Goal: Task Accomplishment & Management: Manage account settings

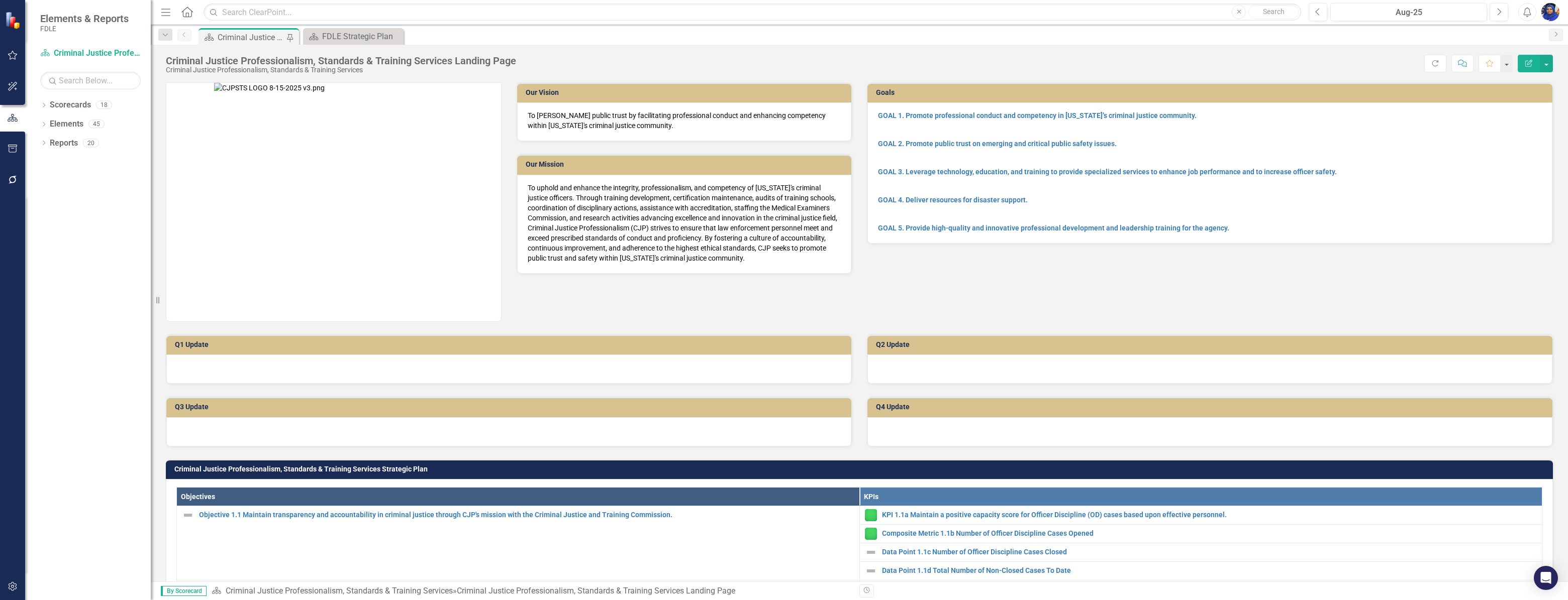
scroll to position [319, 0]
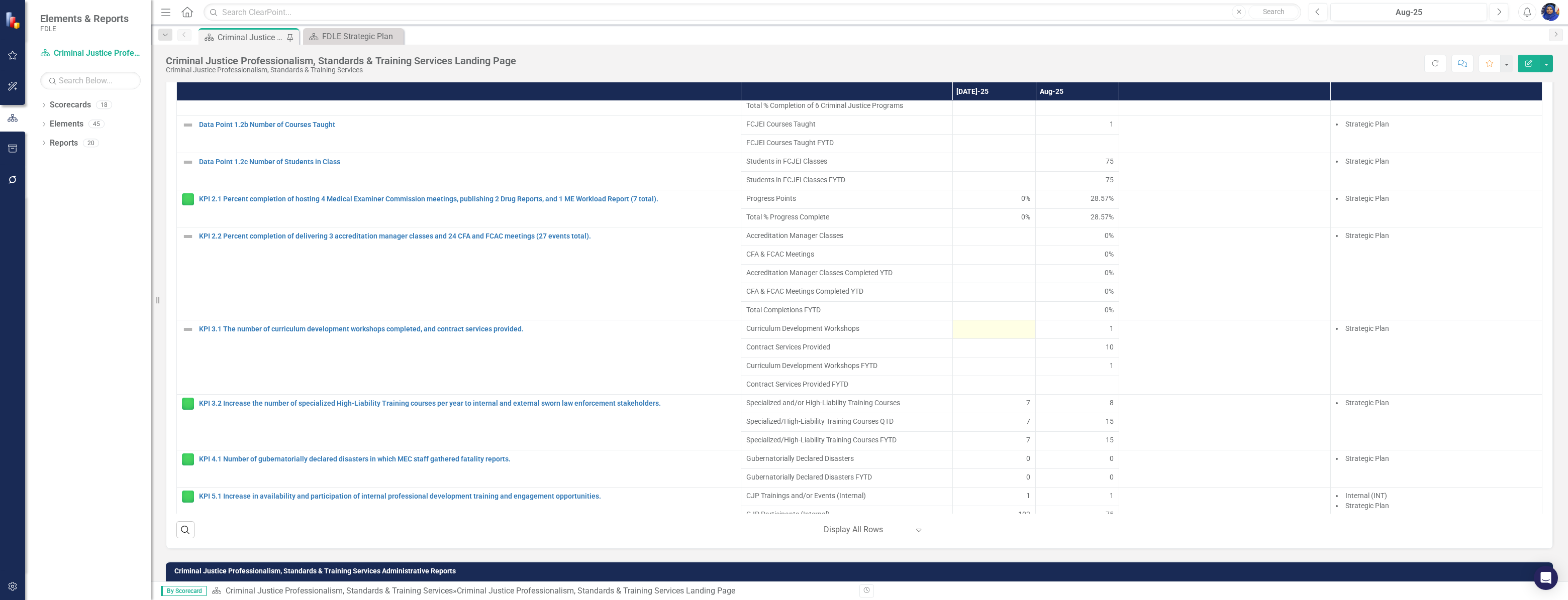
click at [991, 336] on div at bounding box center [994, 330] width 73 height 12
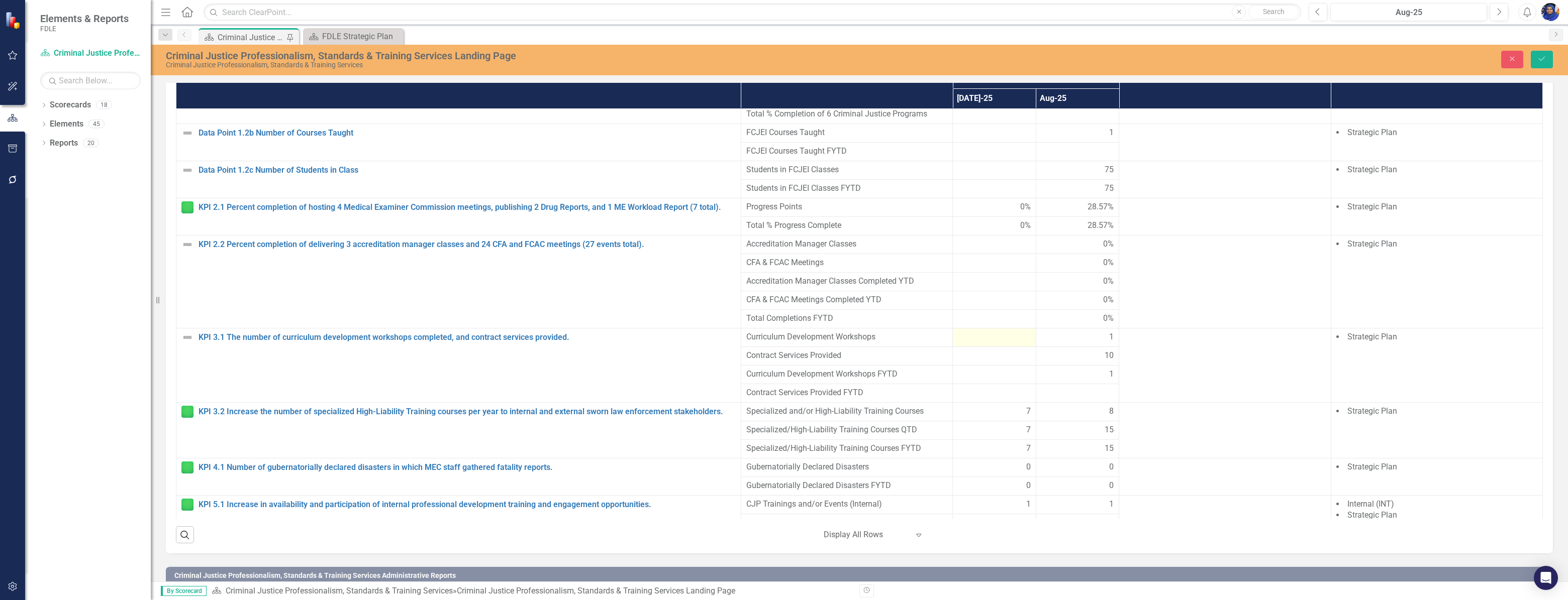
scroll to position [765, 0]
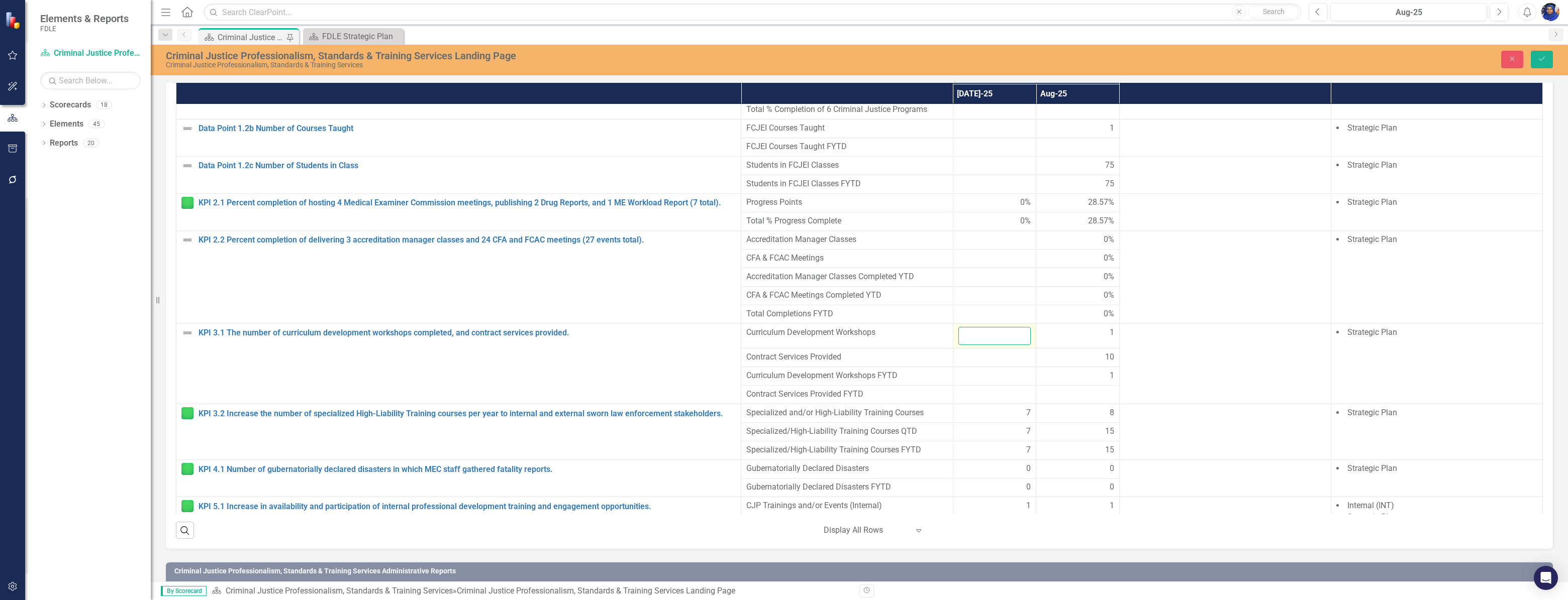
click at [991, 338] on input "number" at bounding box center [994, 336] width 73 height 19
type input "7"
click at [987, 362] on div at bounding box center [994, 358] width 73 height 12
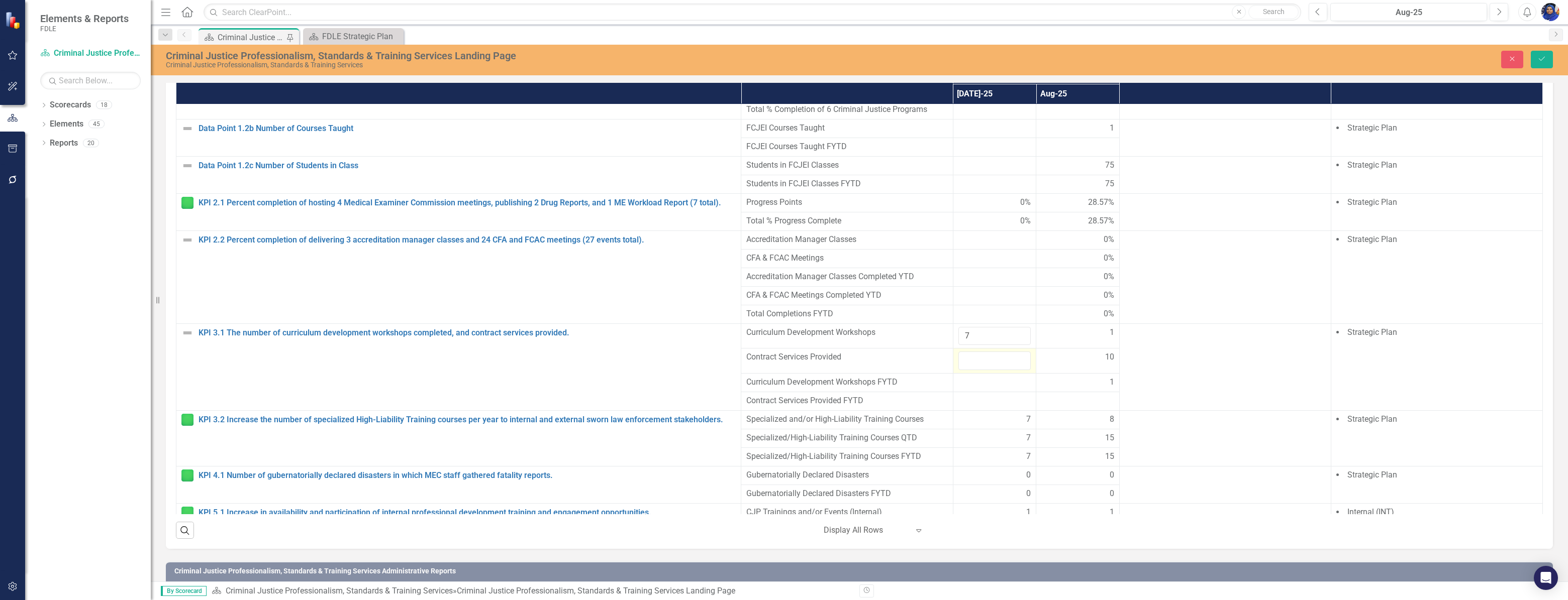
click at [987, 362] on input "number" at bounding box center [994, 361] width 73 height 19
type input "12"
click at [1061, 339] on div "1" at bounding box center [1078, 332] width 73 height 11
click at [1061, 340] on input "1" at bounding box center [1078, 336] width 73 height 19
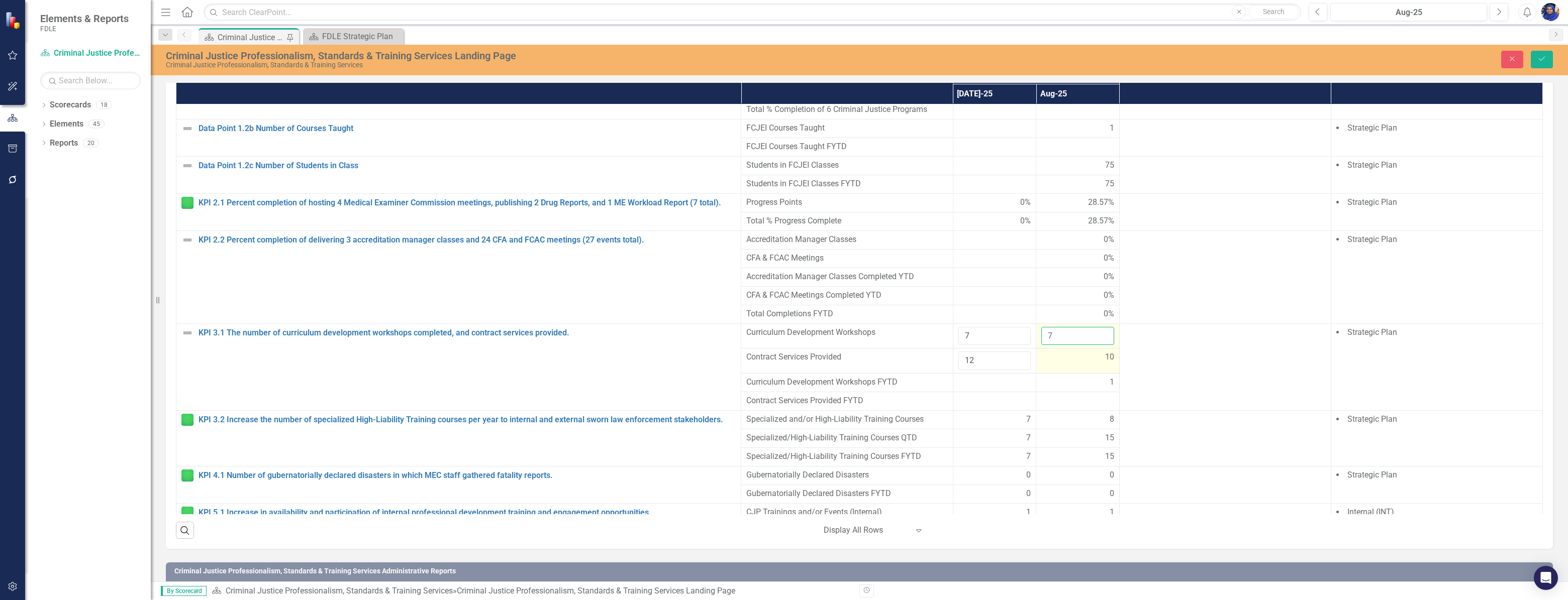
type input "7"
click at [1082, 362] on div "10" at bounding box center [1078, 357] width 73 height 11
click at [1544, 58] on icon "Save" at bounding box center [1542, 58] width 9 height 7
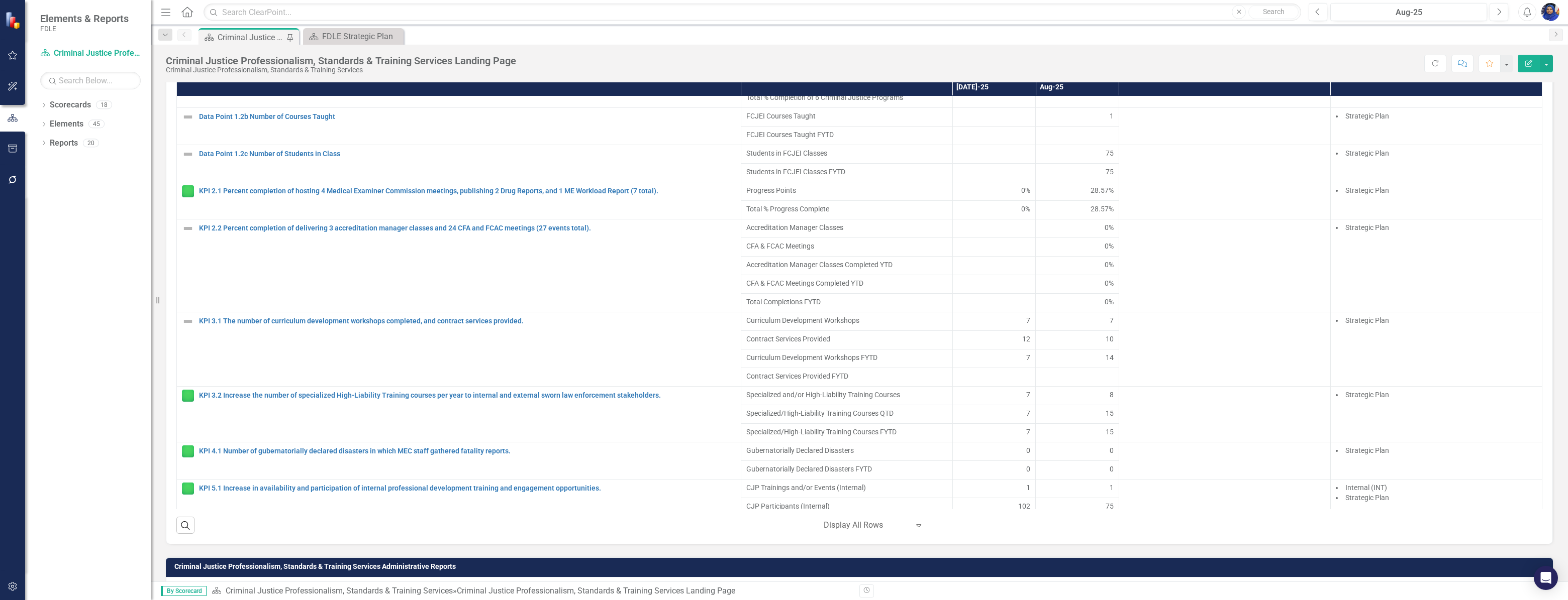
scroll to position [272, 0]
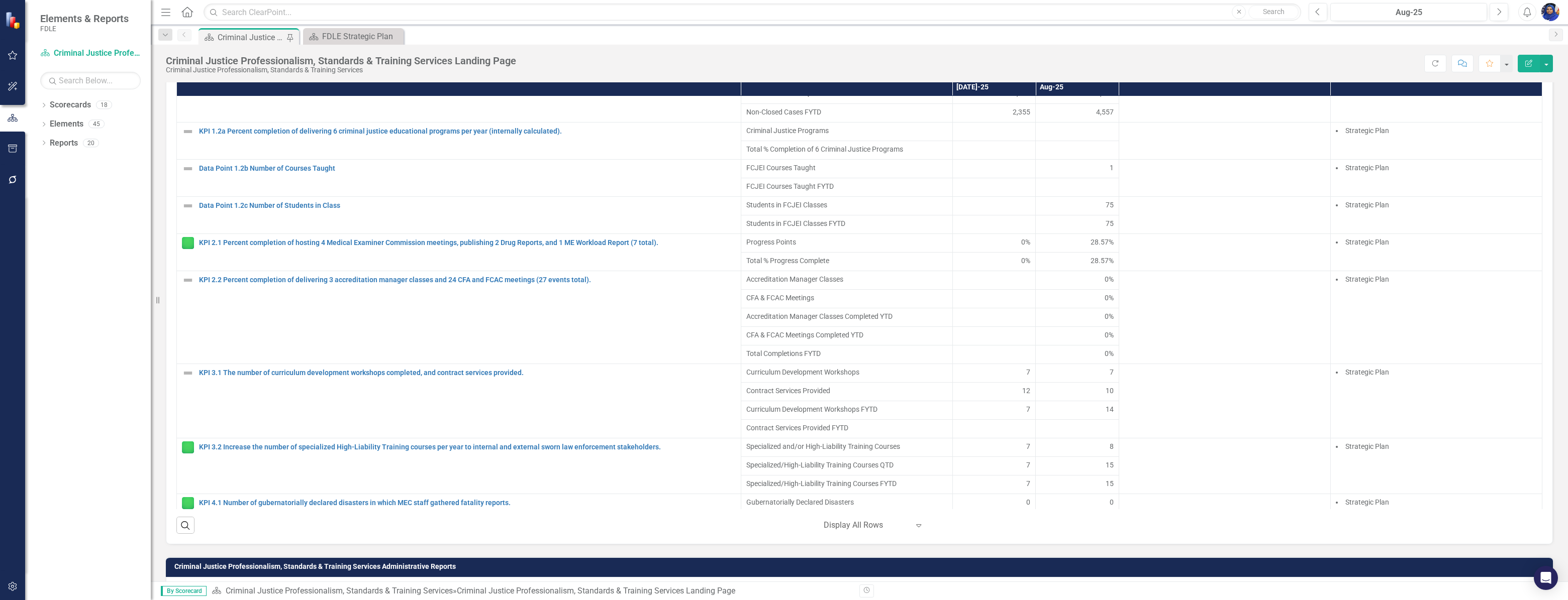
click at [998, 428] on div at bounding box center [994, 429] width 73 height 12
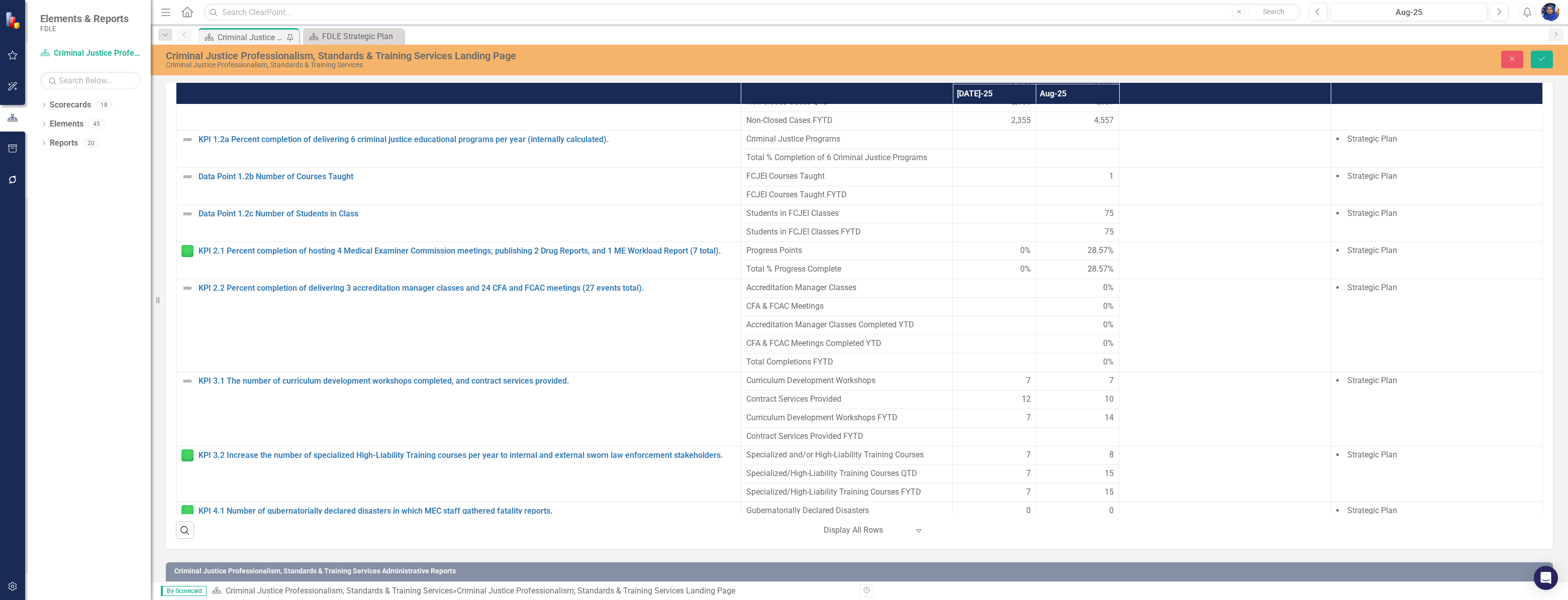
scroll to position [769, 0]
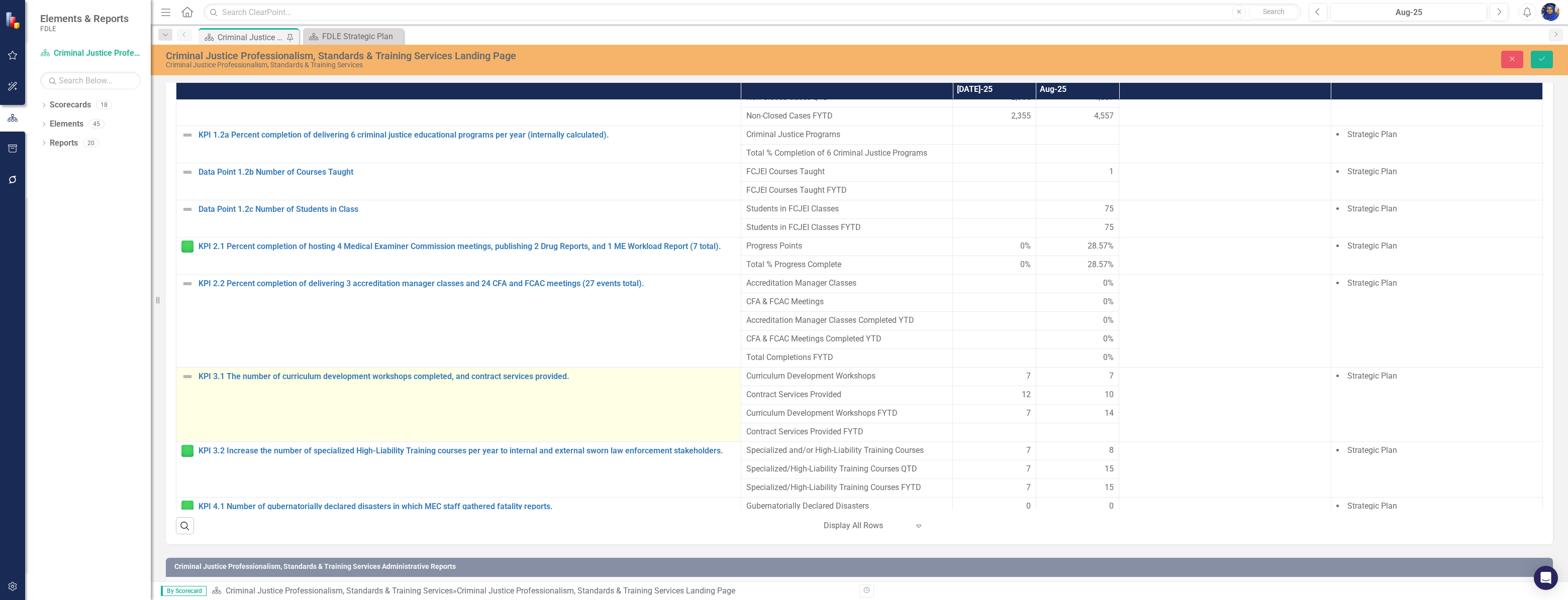
click at [188, 381] on img at bounding box center [188, 377] width 12 height 12
click at [204, 384] on icon "Expand" at bounding box center [203, 380] width 10 height 8
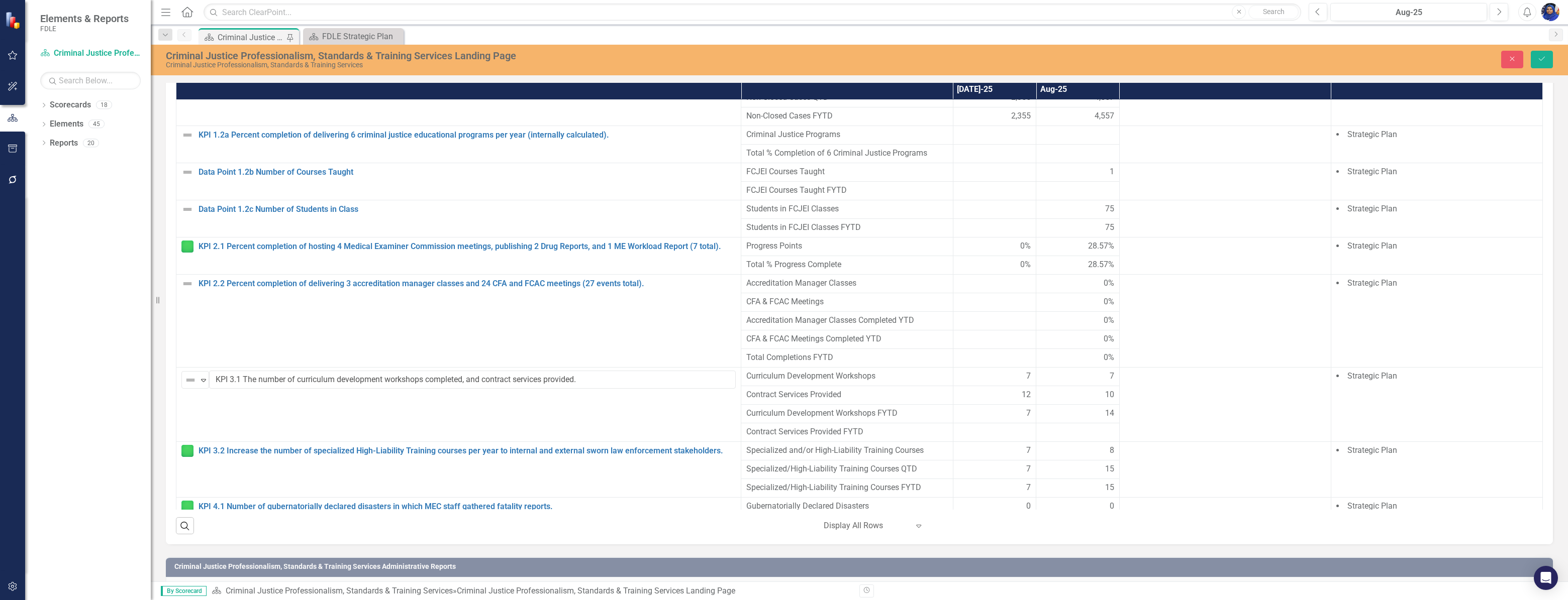
click at [1539, 55] on icon "Save" at bounding box center [1542, 58] width 9 height 7
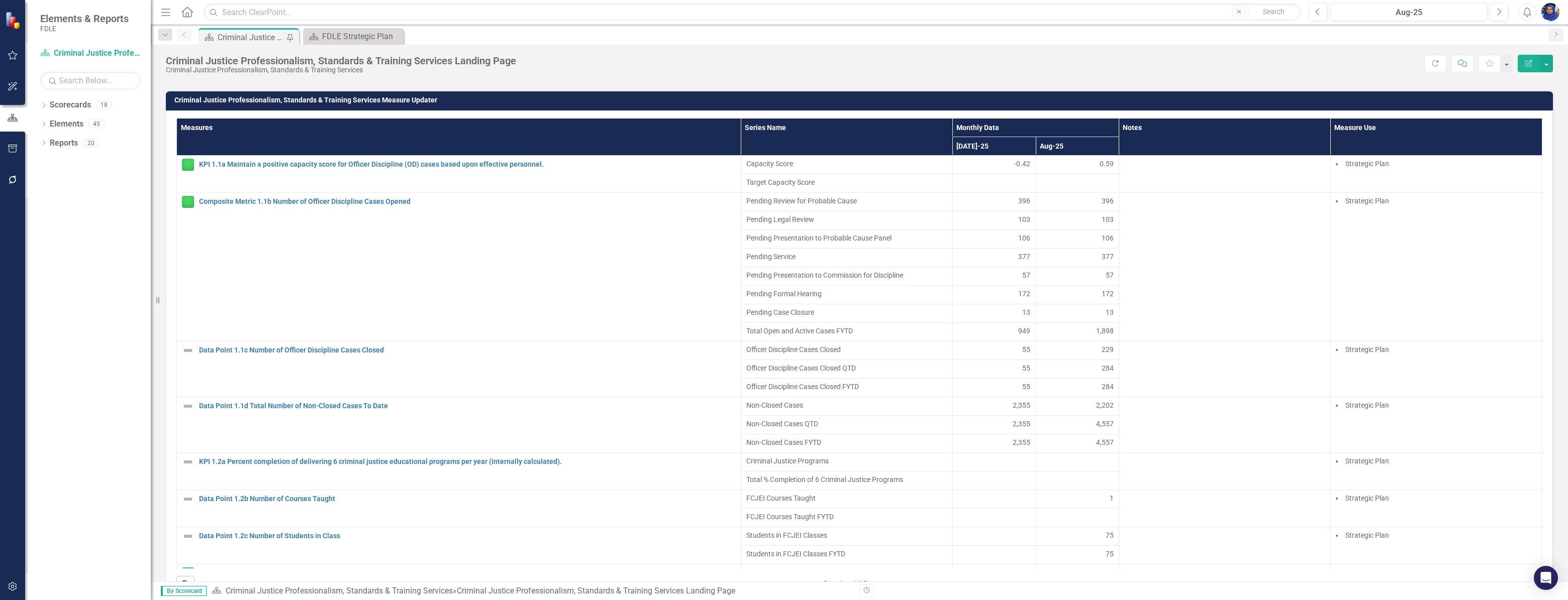
scroll to position [741, 0]
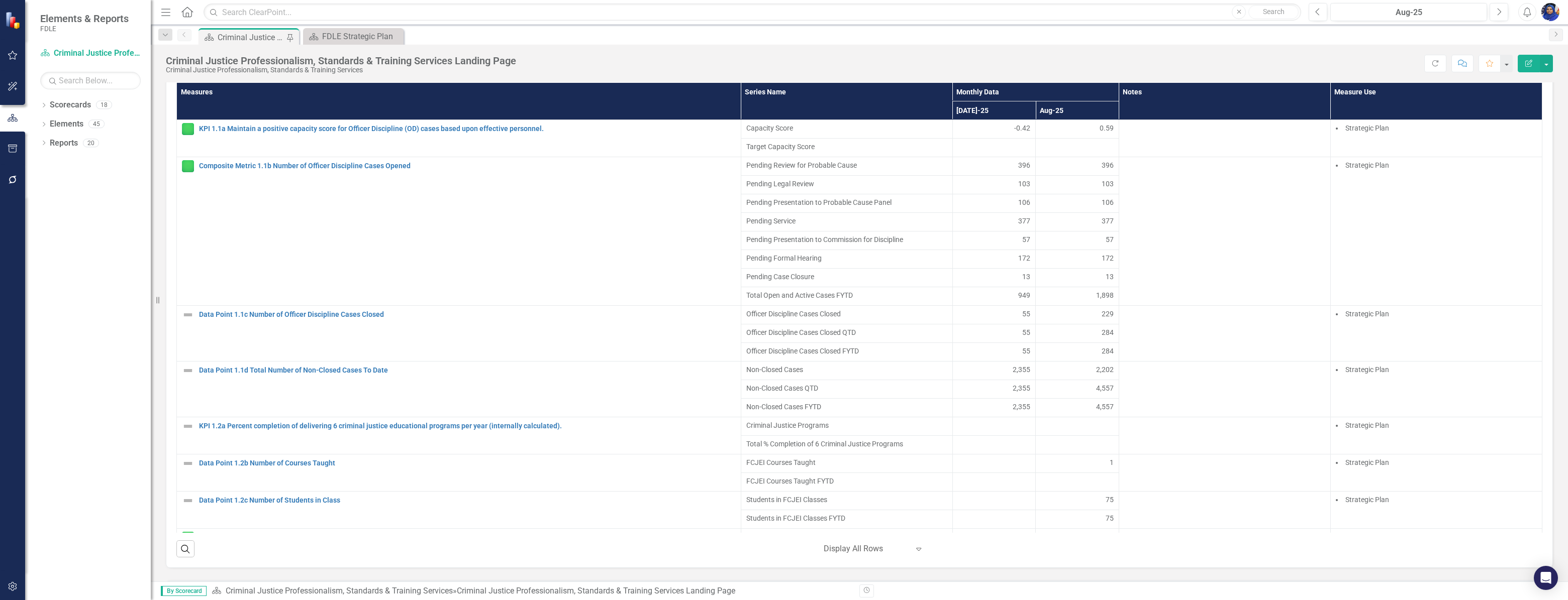
click at [1536, 222] on div "Measures Series Name Monthly Data Notes Measure Use [DATE]-25 Aug-25 KPI 1.1a M…" at bounding box center [859, 322] width 1387 height 494
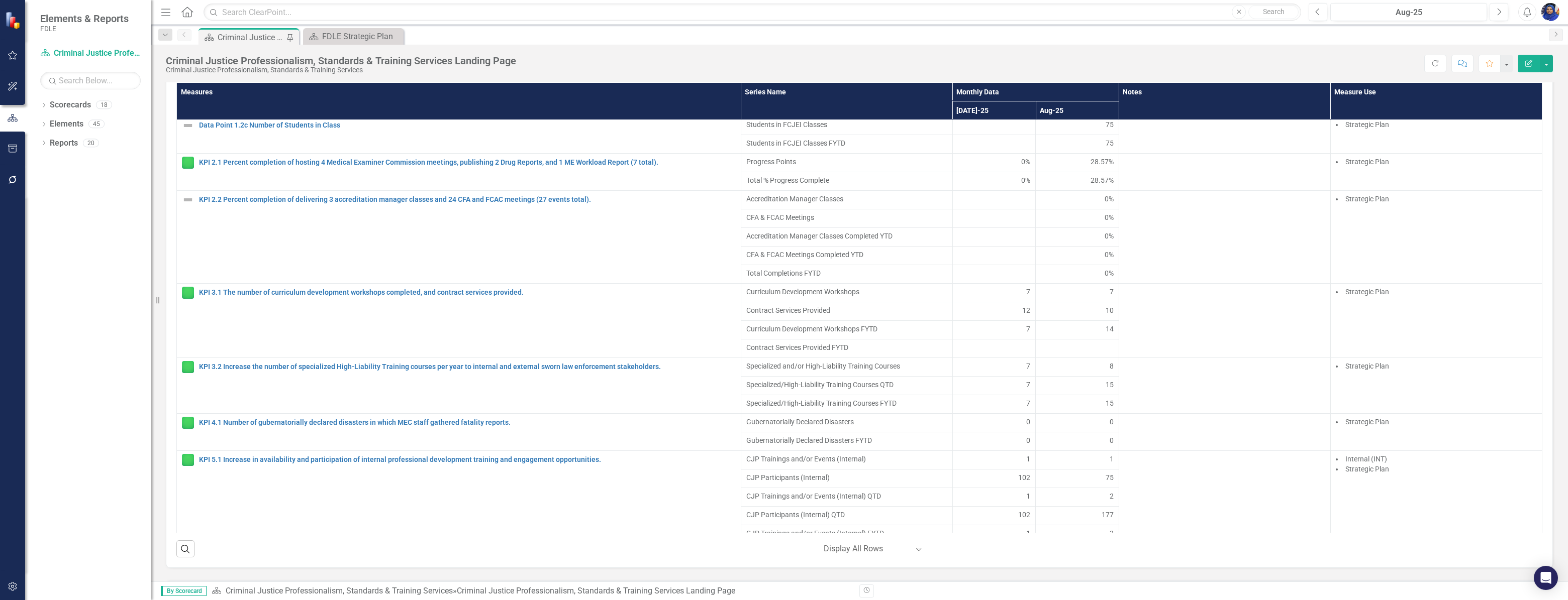
scroll to position [331, 0]
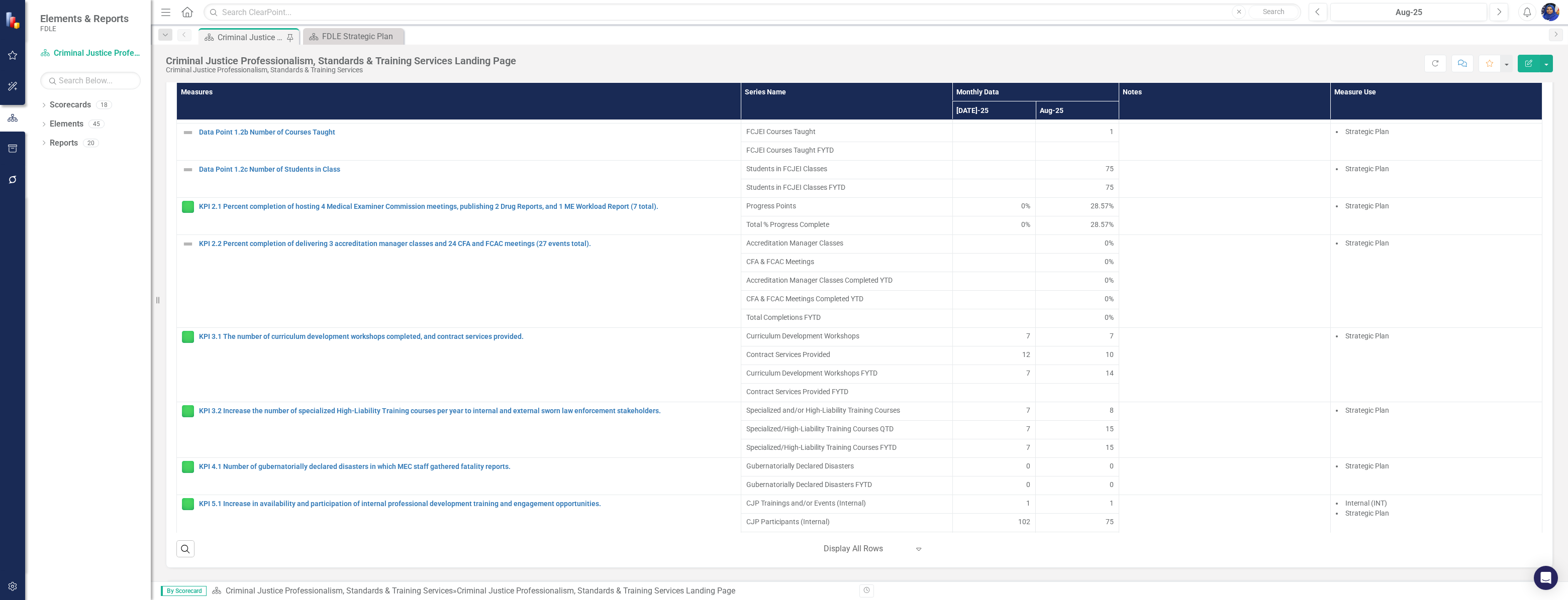
drag, startPoint x: 1047, startPoint y: 334, endPoint x: 1086, endPoint y: 444, distance: 116.7
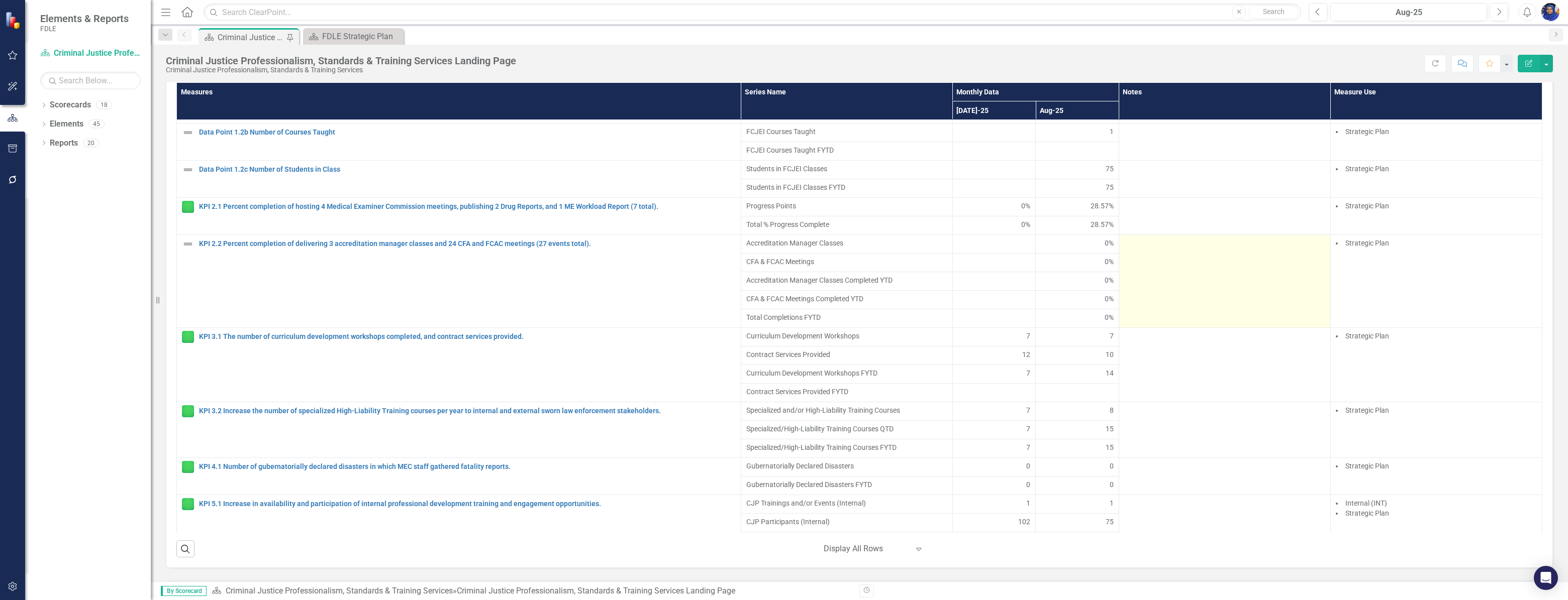
click at [1149, 298] on td at bounding box center [1224, 281] width 212 height 93
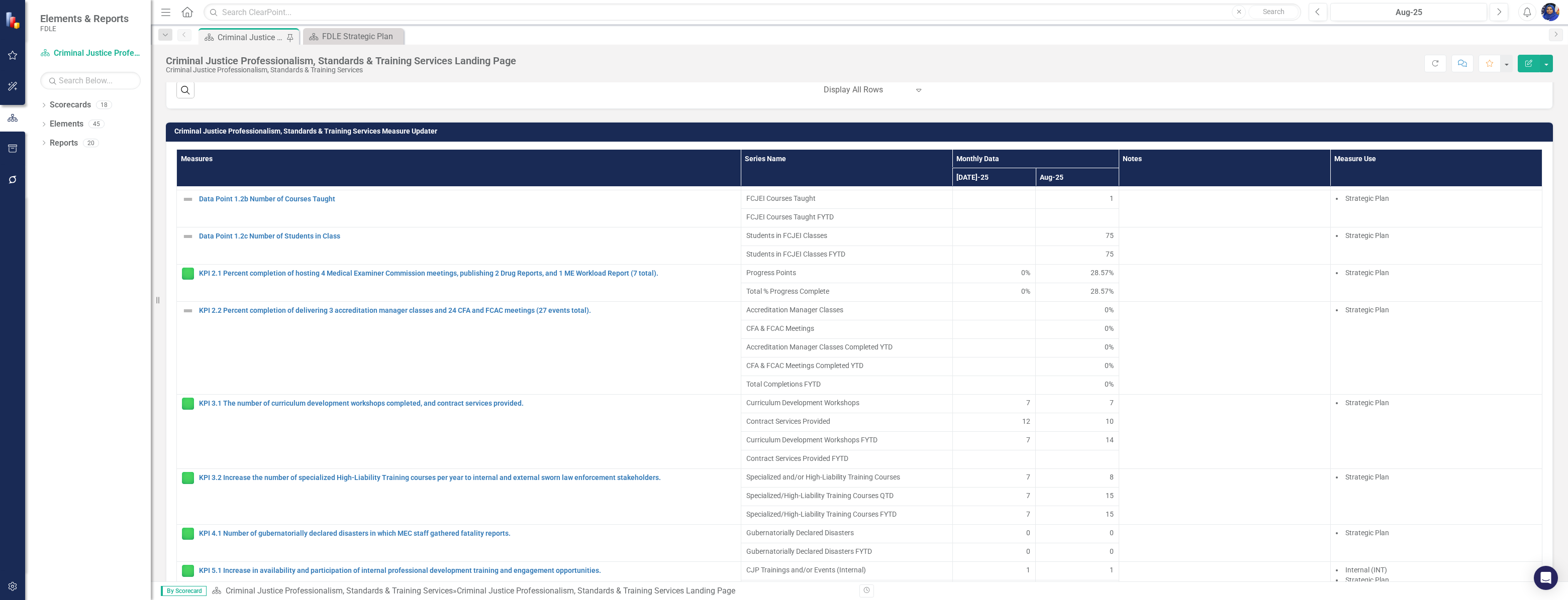
scroll to position [693, 0]
